Goal: Transaction & Acquisition: Purchase product/service

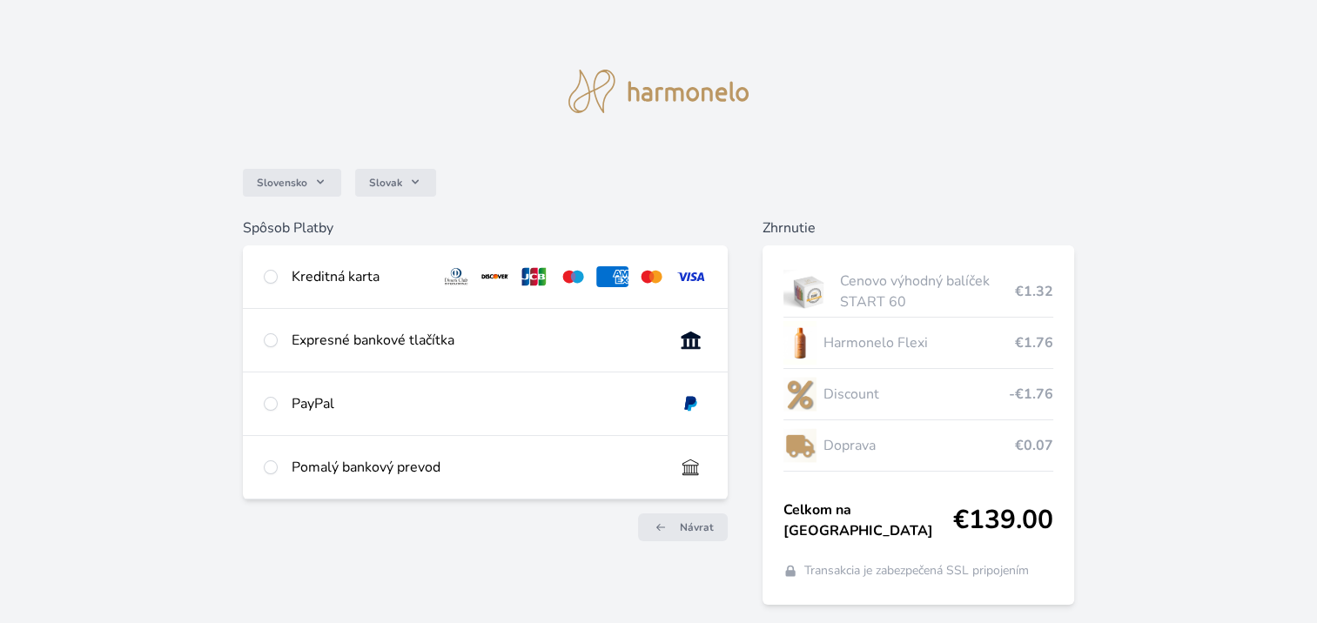
click at [319, 266] on div "Kreditná karta" at bounding box center [359, 276] width 135 height 21
radio input "true"
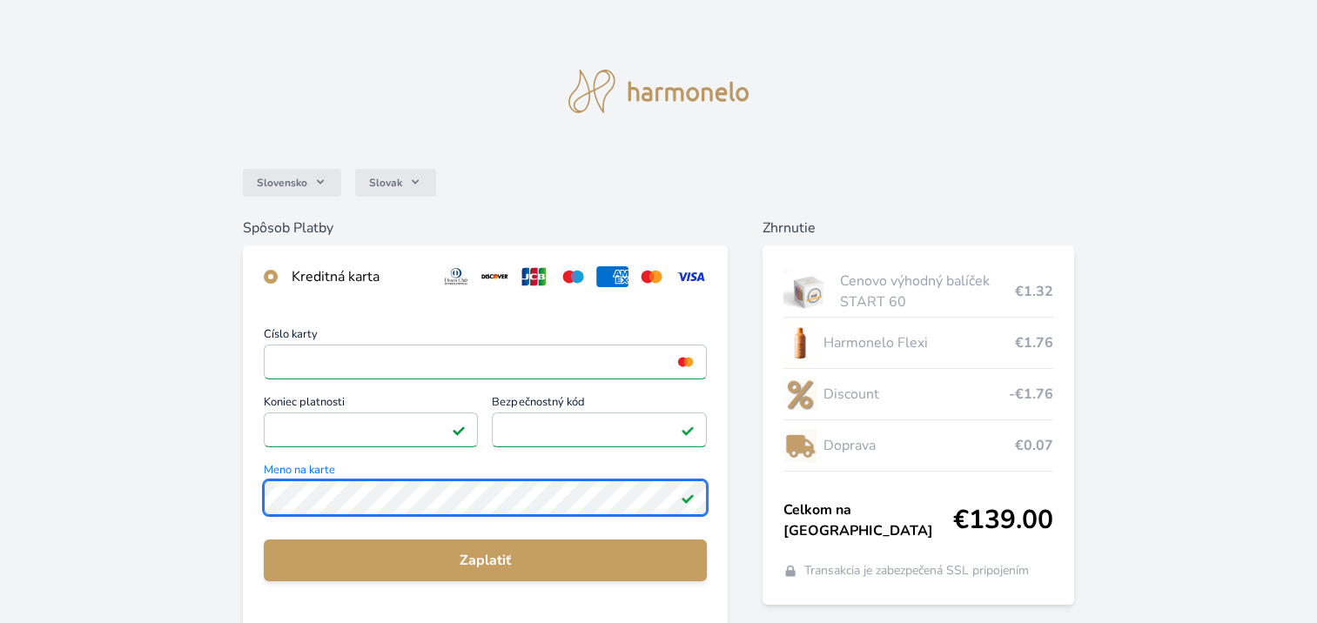
click at [192, 512] on div "Slovensko Slovak Spôsob Platby Kreditná karta Číslo karty <p>Your browser does …" at bounding box center [658, 452] width 1317 height 905
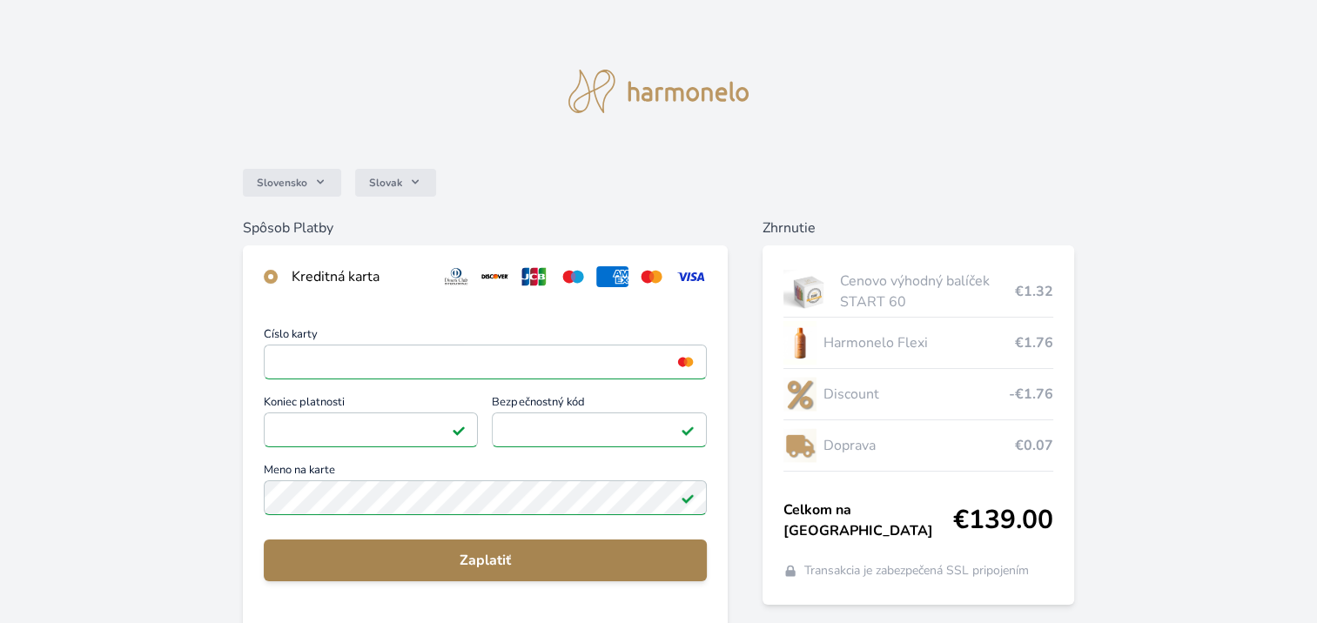
click at [520, 555] on span "Zaplatiť" at bounding box center [485, 560] width 415 height 21
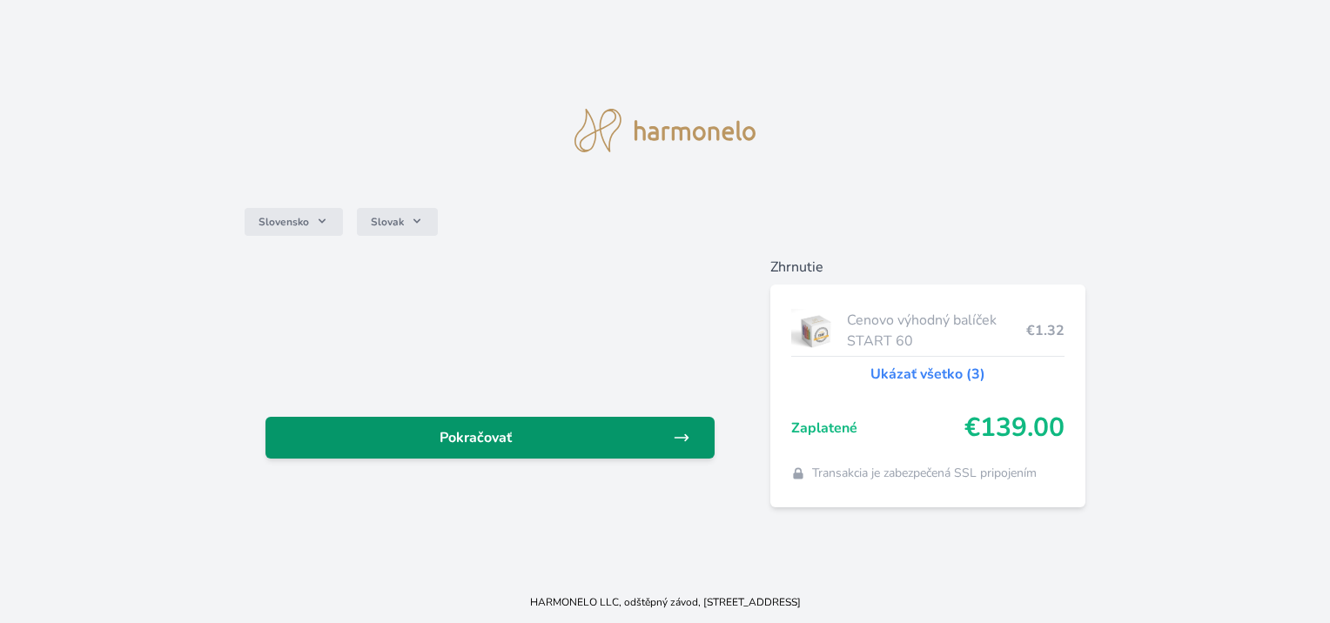
click at [527, 427] on span "Pokračovať" at bounding box center [475, 437] width 392 height 21
